Goal: Entertainment & Leisure: Consume media (video, audio)

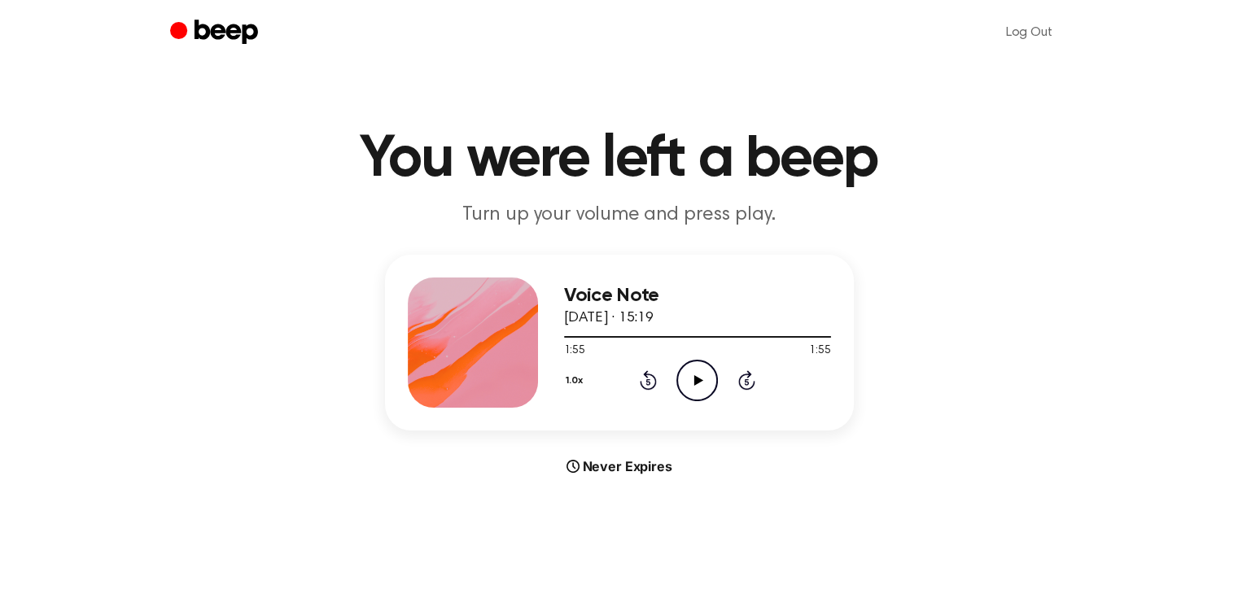
drag, startPoint x: 0, startPoint y: 0, endPoint x: 700, endPoint y: 375, distance: 794.1
click at [700, 375] on icon "Play Audio" at bounding box center [697, 381] width 42 height 42
click at [690, 336] on div at bounding box center [697, 337] width 267 height 2
click at [564, 382] on button "1.0x" at bounding box center [576, 381] width 25 height 28
click at [606, 524] on li "1.5x" at bounding box center [595, 539] width 63 height 30
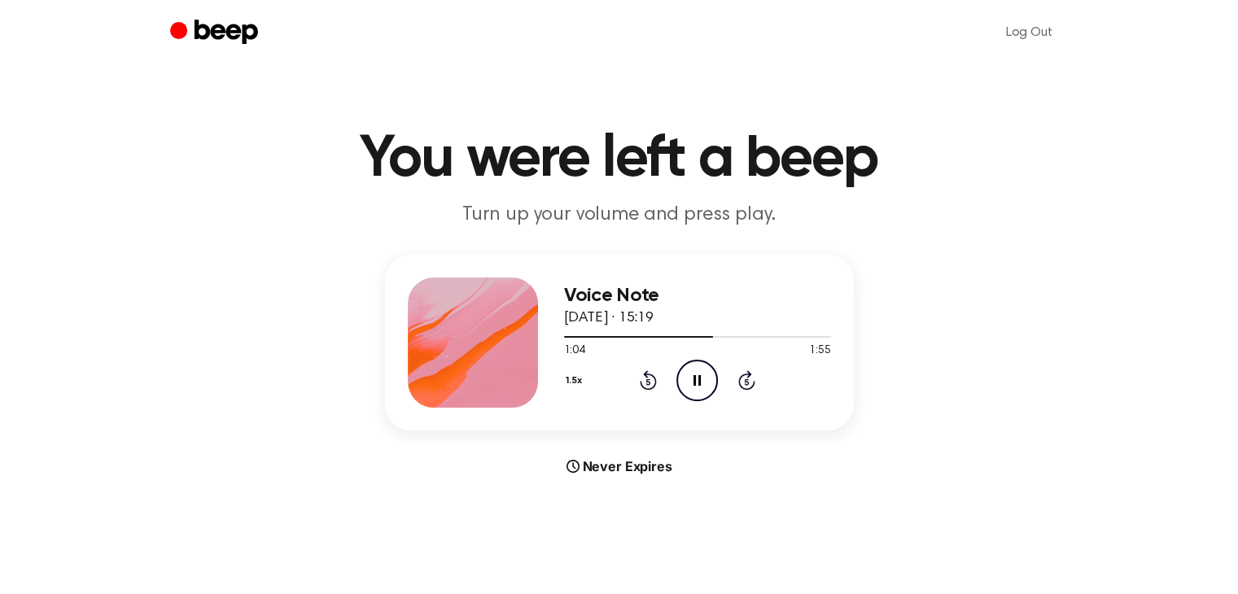
click at [578, 374] on button "1.5x" at bounding box center [576, 381] width 24 height 28
click at [611, 518] on li "1.2x" at bounding box center [595, 509] width 63 height 30
click at [692, 391] on icon "Pause Audio" at bounding box center [697, 381] width 42 height 42
